Goal: Task Accomplishment & Management: Manage account settings

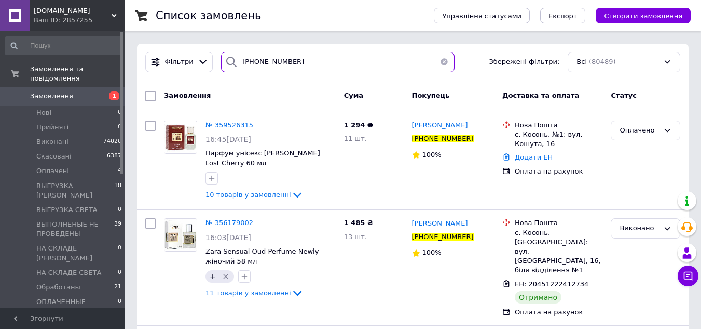
drag, startPoint x: 296, startPoint y: 64, endPoint x: 220, endPoint y: 65, distance: 76.3
click at [221, 65] on div "[PHONE_NUMBER]" at bounding box center [337, 62] width 233 height 20
paste input "632732906"
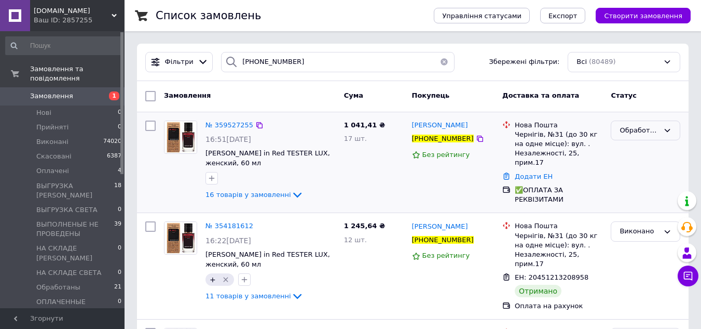
click at [628, 132] on div "Обработаны" at bounding box center [639, 130] width 39 height 11
click at [628, 212] on li "Оплачено" at bounding box center [645, 208] width 69 height 19
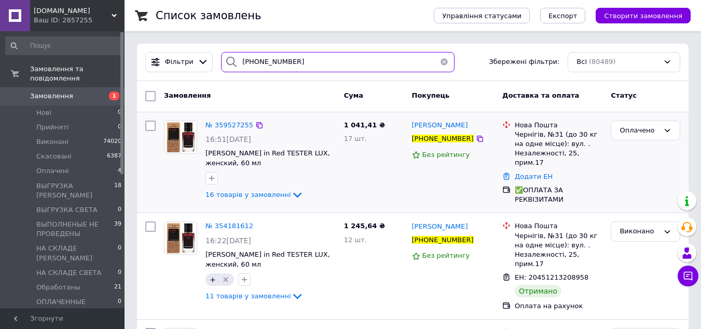
drag, startPoint x: 252, startPoint y: 73, endPoint x: 217, endPoint y: 77, distance: 35.0
click at [217, 77] on div "Фільтри [PHONE_NUMBER] Збережені фільтри: Всі (80489)" at bounding box center [413, 62] width 552 height 37
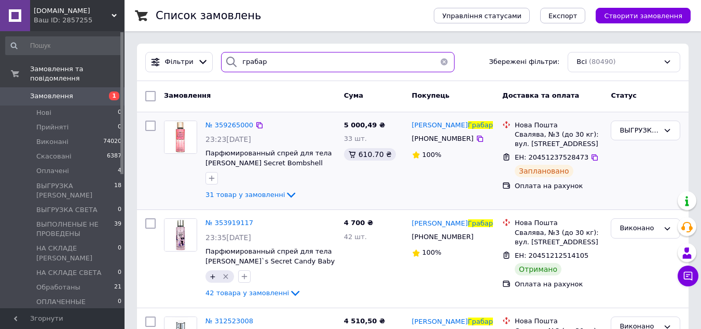
type input "грабар"
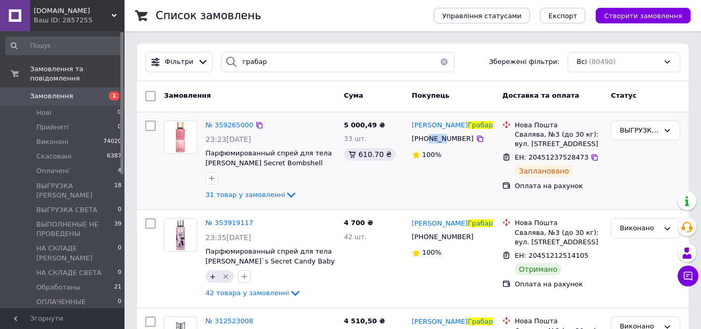
drag, startPoint x: 426, startPoint y: 140, endPoint x: 437, endPoint y: 139, distance: 12.0
click at [441, 141] on span "[PHONE_NUMBER]" at bounding box center [443, 138] width 62 height 8
drag, startPoint x: 426, startPoint y: 139, endPoint x: 458, endPoint y: 140, distance: 31.7
click at [461, 141] on div "[PHONE_NUMBER]" at bounding box center [453, 138] width 85 height 11
copy div "0506096271"
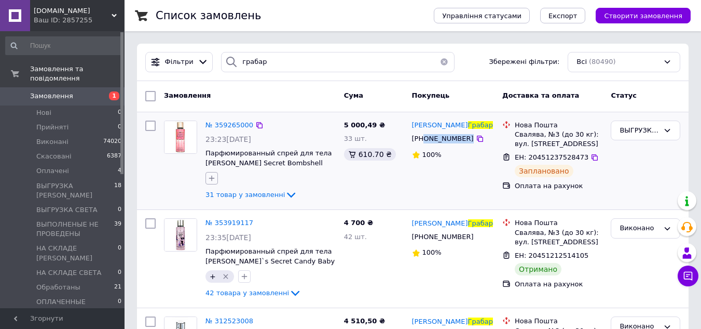
click at [213, 178] on icon "button" at bounding box center [212, 178] width 6 height 6
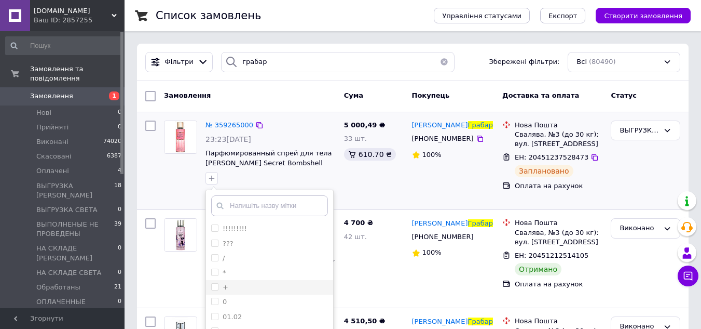
click at [216, 283] on input "+" at bounding box center [214, 286] width 7 height 7
checkbox input "true"
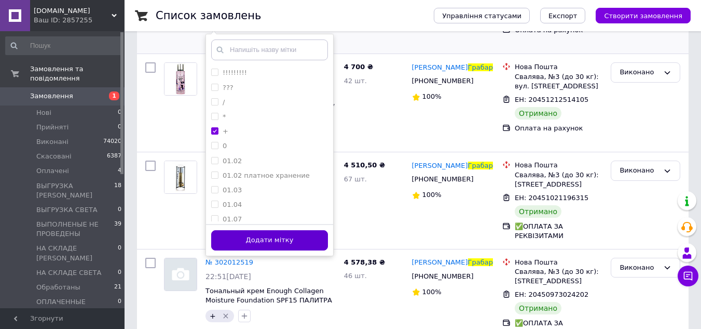
click at [303, 242] on button "Додати мітку" at bounding box center [269, 240] width 117 height 20
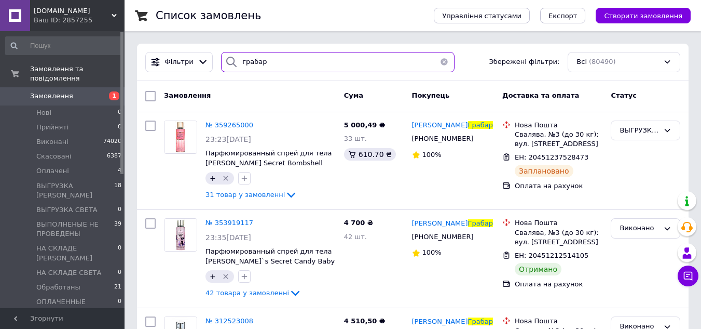
drag, startPoint x: 241, startPoint y: 65, endPoint x: 226, endPoint y: 65, distance: 15.1
click at [226, 65] on div "грабар" at bounding box center [337, 62] width 233 height 20
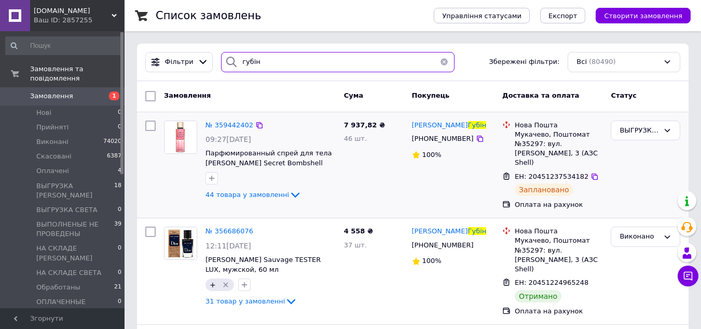
type input "губін"
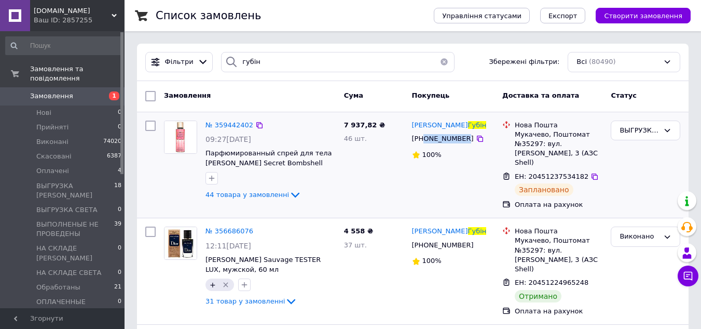
drag, startPoint x: 422, startPoint y: 140, endPoint x: 460, endPoint y: 141, distance: 37.9
click at [460, 141] on div "[PHONE_NUMBER]" at bounding box center [443, 138] width 66 height 13
copy span "0663496110"
click at [211, 176] on icon "button" at bounding box center [212, 178] width 8 height 8
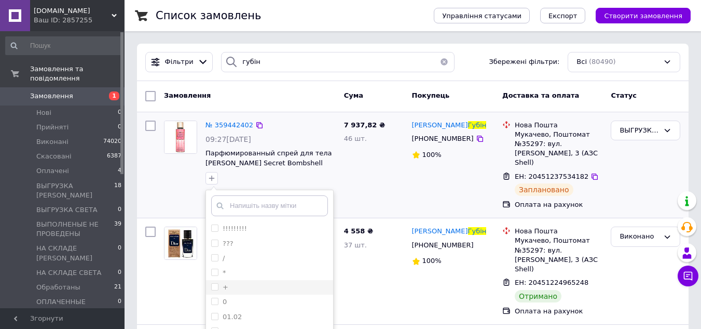
click at [214, 288] on input "+" at bounding box center [214, 286] width 7 height 7
checkbox input "true"
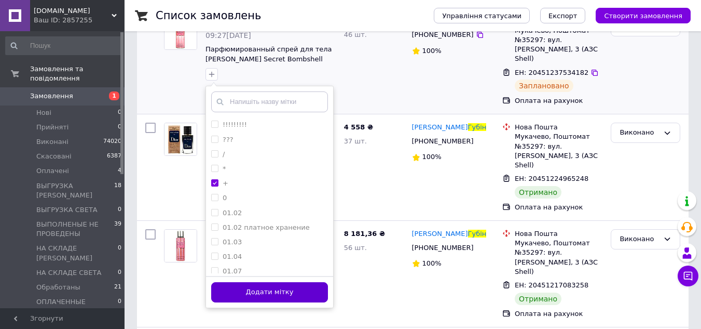
click at [316, 294] on button "Додати мітку" at bounding box center [269, 292] width 117 height 20
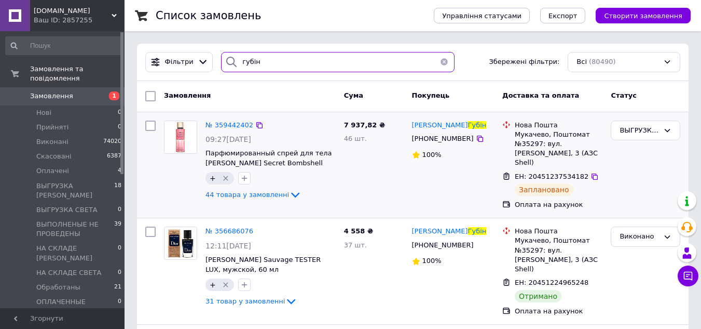
drag, startPoint x: 264, startPoint y: 71, endPoint x: 224, endPoint y: 70, distance: 40.0
click at [224, 70] on div "губін" at bounding box center [337, 62] width 233 height 20
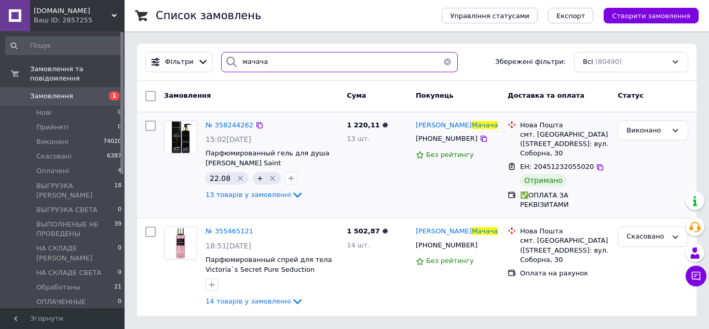
type input "мачача"
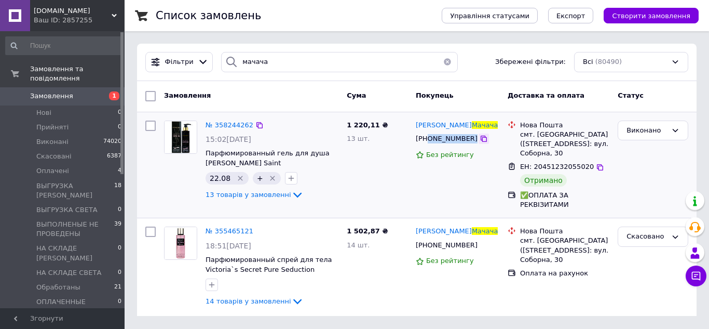
drag, startPoint x: 429, startPoint y: 141, endPoint x: 470, endPoint y: 141, distance: 41.5
click at [470, 141] on div "[PHONE_NUMBER]" at bounding box center [458, 138] width 86 height 11
copy div "0680296799"
click at [70, 91] on span "Замовлення" at bounding box center [63, 95] width 66 height 9
